Goal: Transaction & Acquisition: Subscribe to service/newsletter

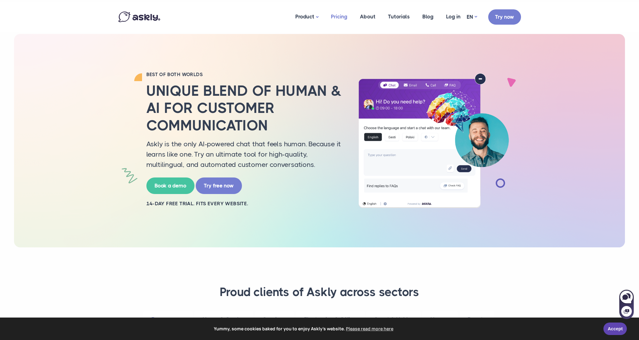
click at [343, 18] on link "Pricing" at bounding box center [339, 17] width 29 height 30
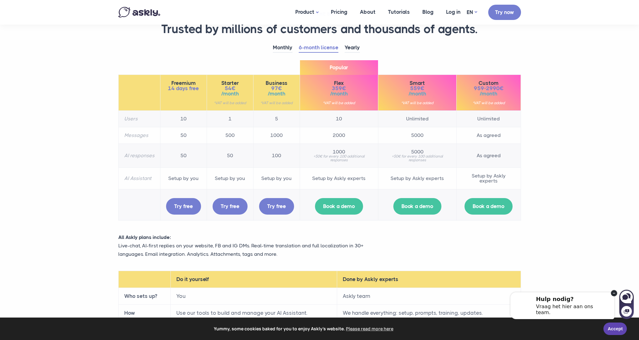
scroll to position [31, 0]
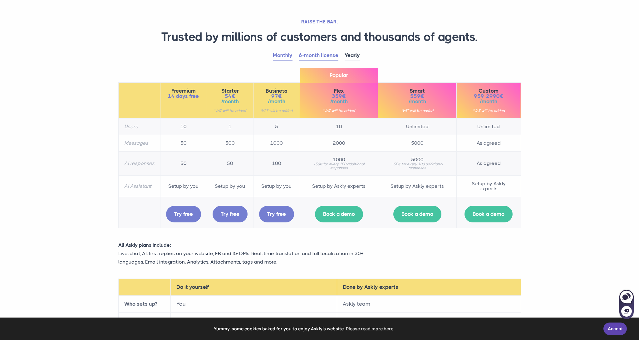
click at [281, 55] on link "Monthly" at bounding box center [283, 56] width 20 height 10
click at [187, 213] on link "Try free" at bounding box center [183, 213] width 35 height 17
drag, startPoint x: 357, startPoint y: 304, endPoint x: 344, endPoint y: 304, distance: 12.2
click at [344, 304] on td "Askly team" at bounding box center [429, 304] width 184 height 17
copy td "Askly"
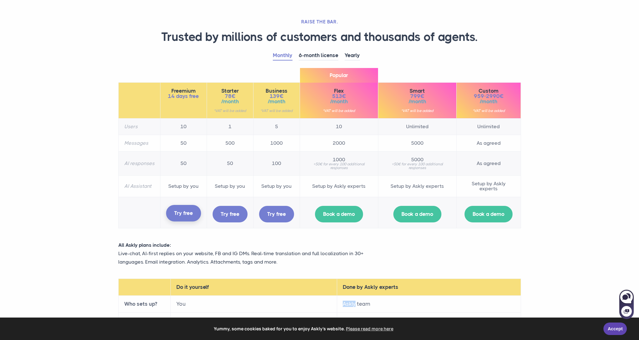
click at [182, 213] on link "Try free" at bounding box center [183, 213] width 35 height 17
